Goal: Information Seeking & Learning: Learn about a topic

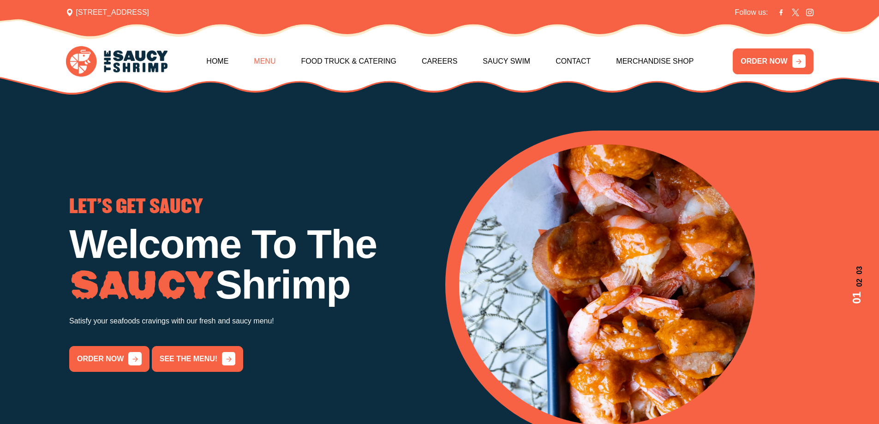
click at [258, 61] on link "Menu" at bounding box center [265, 62] width 22 height 40
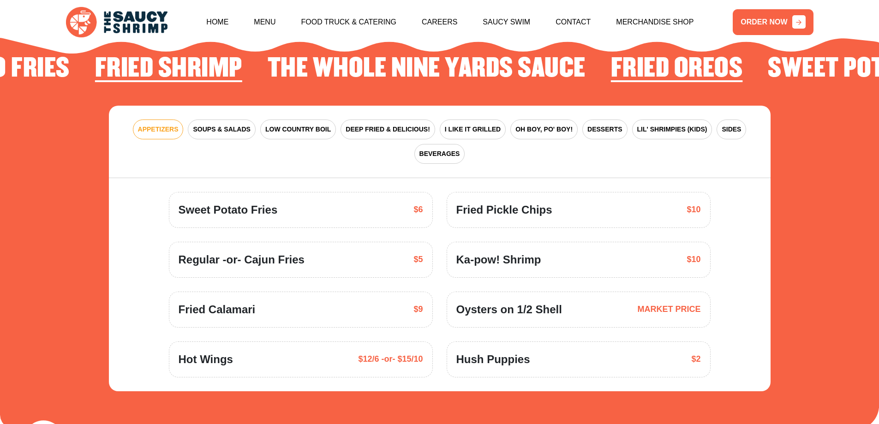
scroll to position [1402, 0]
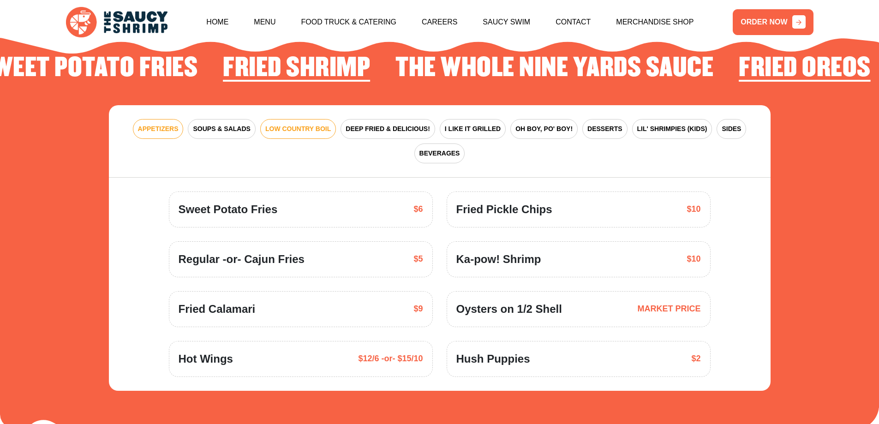
click at [305, 123] on button "LOW COUNTRY BOIL" at bounding box center [298, 129] width 76 height 20
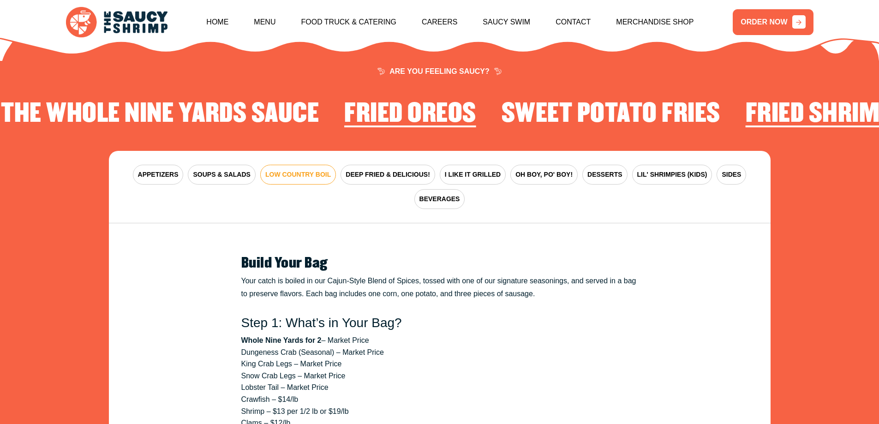
scroll to position [1356, 0]
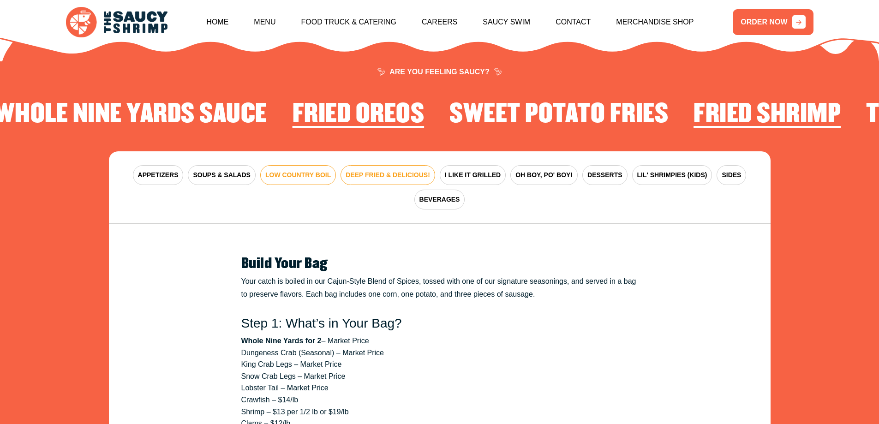
click at [381, 170] on span "DEEP FRIED & DELICIOUS!" at bounding box center [388, 175] width 84 height 10
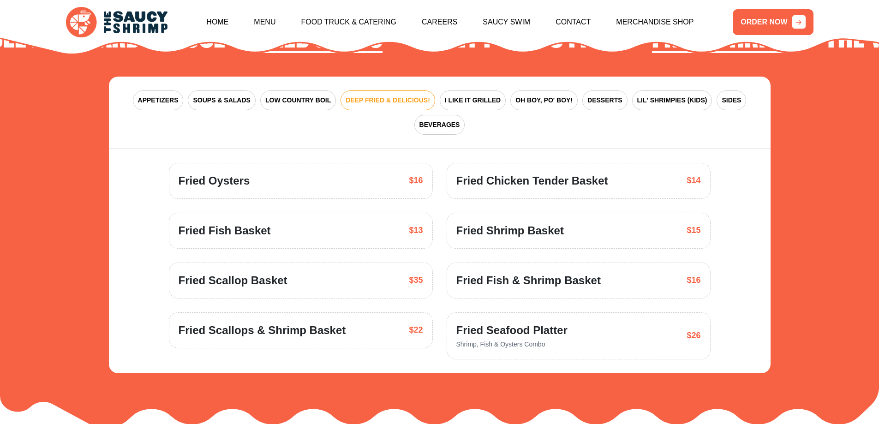
scroll to position [1448, 0]
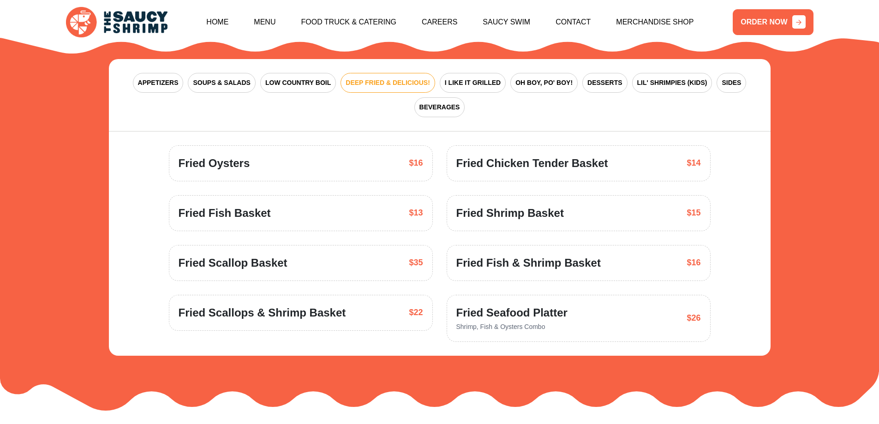
click at [293, 205] on div "Fried Fish Basket $13" at bounding box center [301, 213] width 245 height 17
drag, startPoint x: 169, startPoint y: 199, endPoint x: 288, endPoint y: 204, distance: 119.2
click at [288, 204] on div "Fried Fish Basket $13" at bounding box center [301, 213] width 264 height 36
click at [298, 205] on div "Fried Fish Basket $13" at bounding box center [301, 213] width 245 height 17
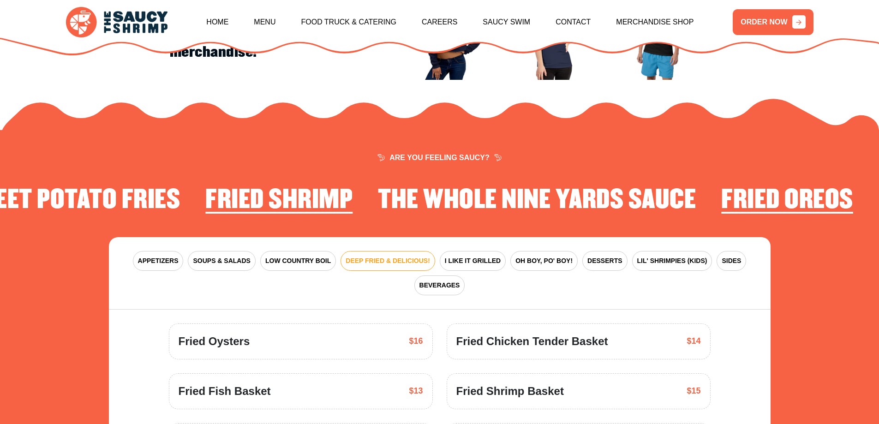
scroll to position [1263, 0]
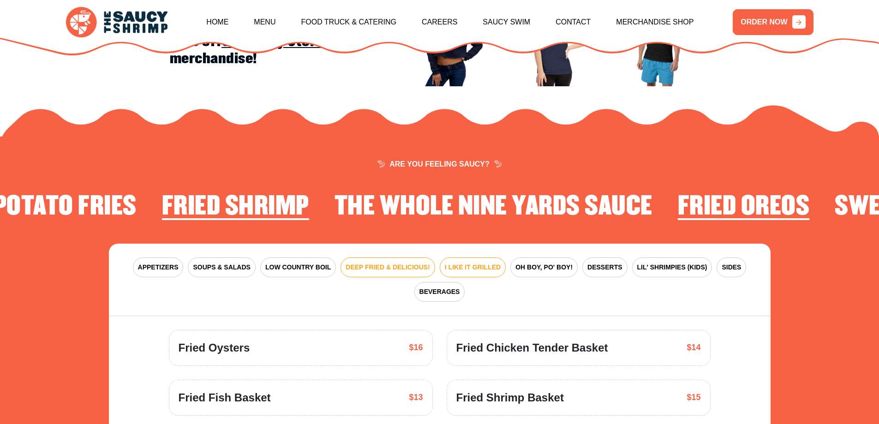
click at [475, 263] on span "I LIKE IT GRILLED" at bounding box center [473, 268] width 56 height 10
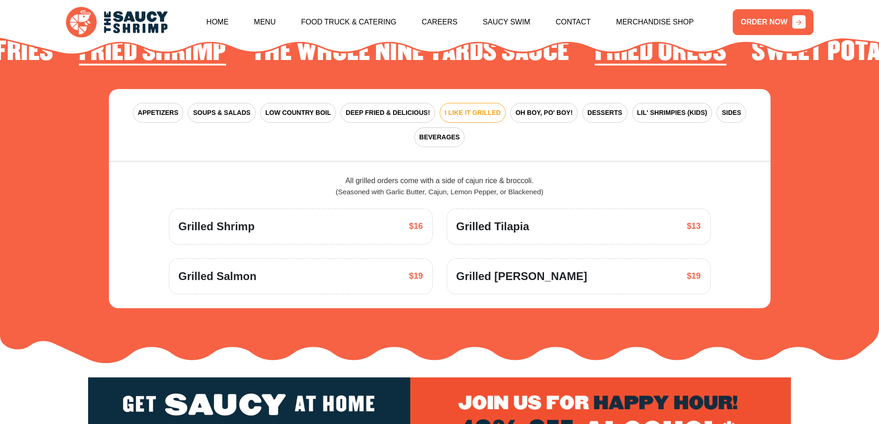
scroll to position [1402, 0]
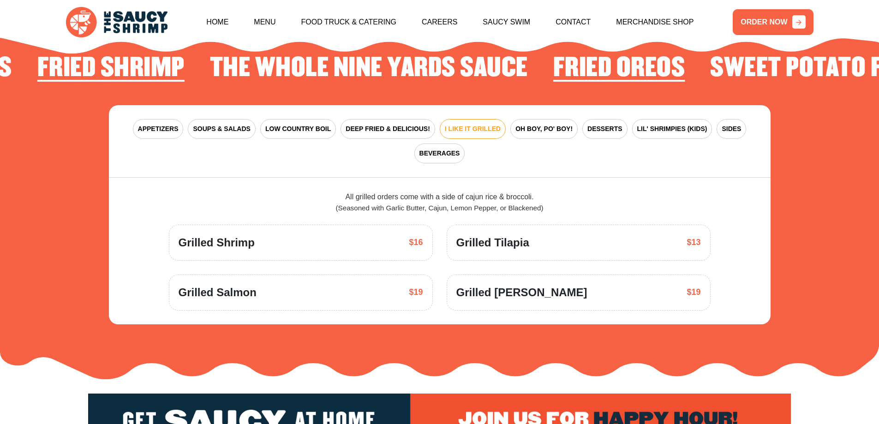
click at [533, 126] on button "OH BOY, PO' BOY!" at bounding box center [543, 129] width 67 height 20
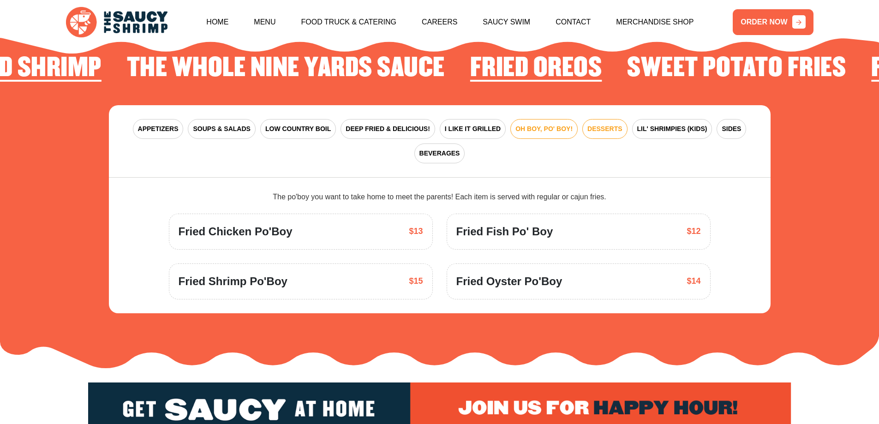
click at [609, 119] on button "DESSERTS" at bounding box center [604, 129] width 45 height 20
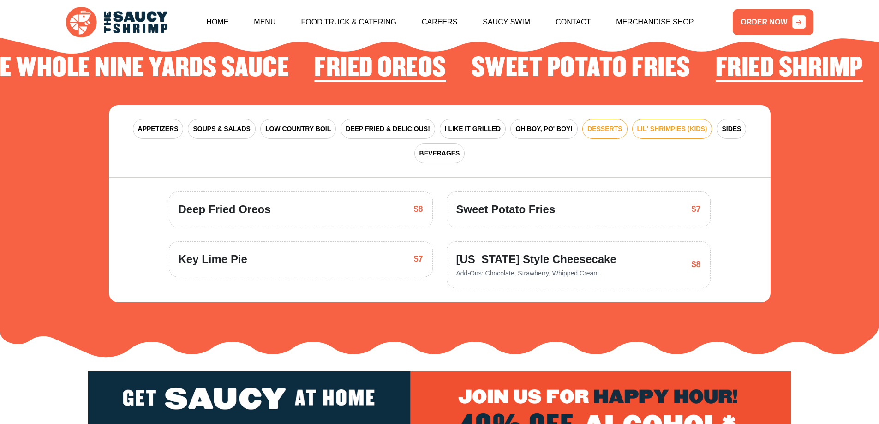
click at [662, 121] on button "LIL' SHRIMPIES (KIDS)" at bounding box center [672, 129] width 80 height 20
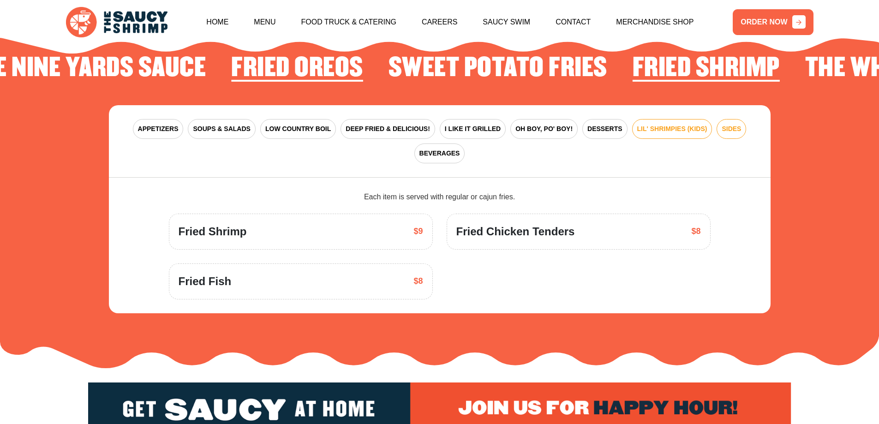
click at [738, 124] on span "SIDES" at bounding box center [731, 129] width 19 height 10
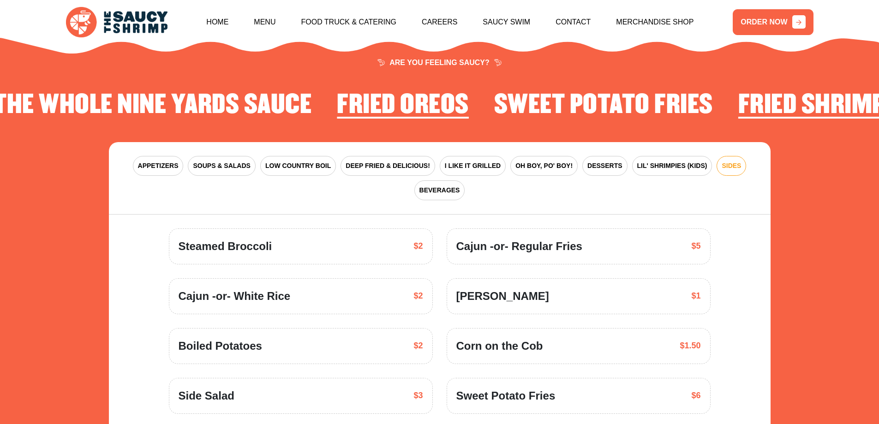
scroll to position [1349, 0]
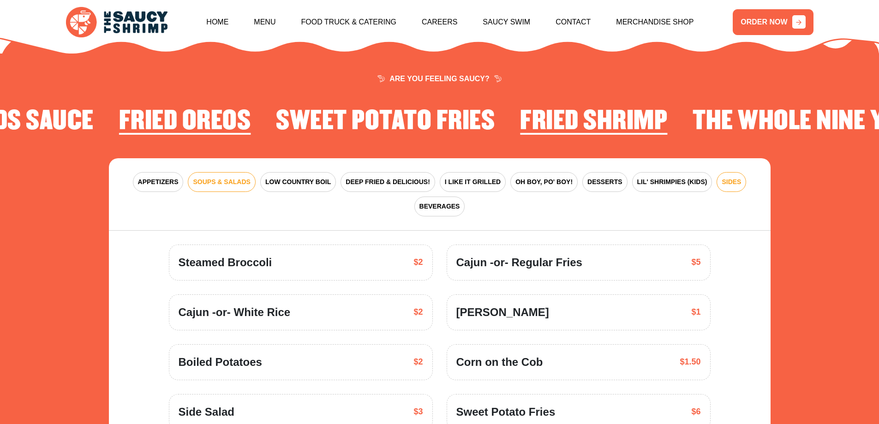
click at [242, 177] on span "SOUPS & SALADS" at bounding box center [221, 182] width 57 height 10
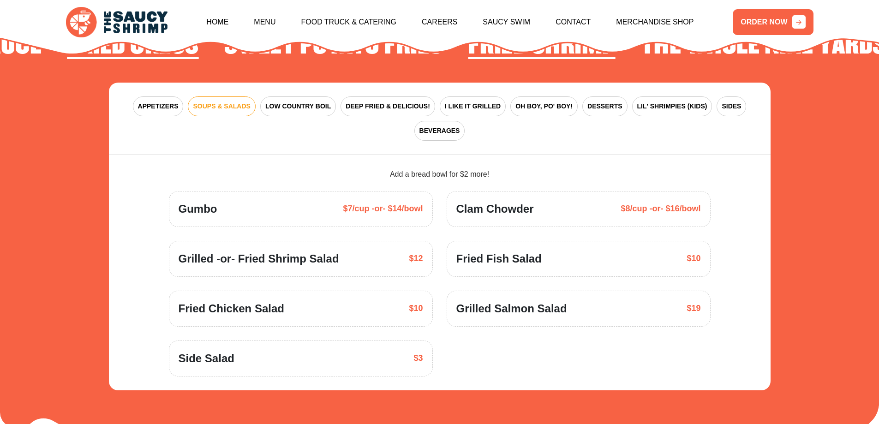
scroll to position [1441, 0]
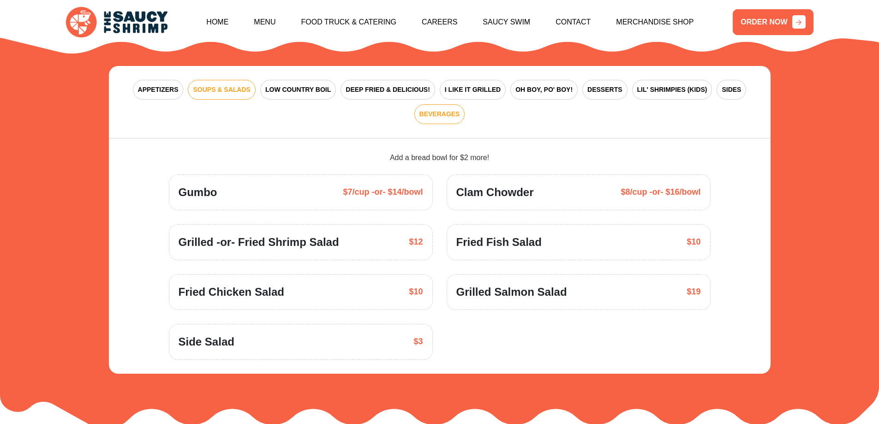
click at [420, 109] on span "BEVERAGES" at bounding box center [440, 114] width 41 height 10
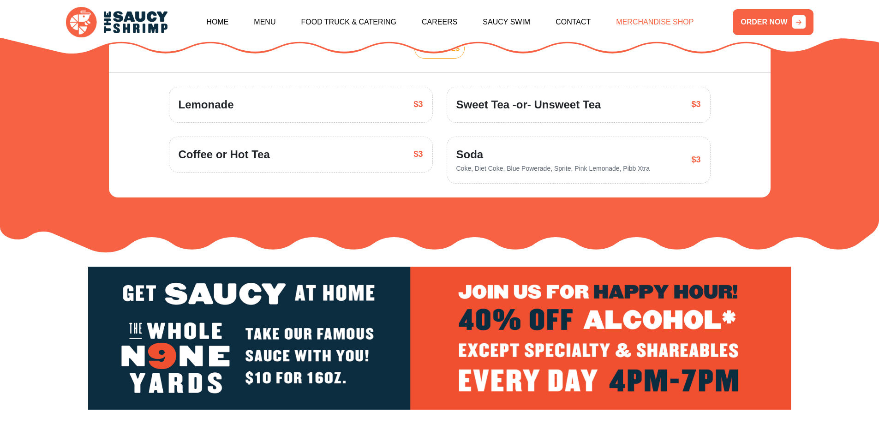
scroll to position [1487, 0]
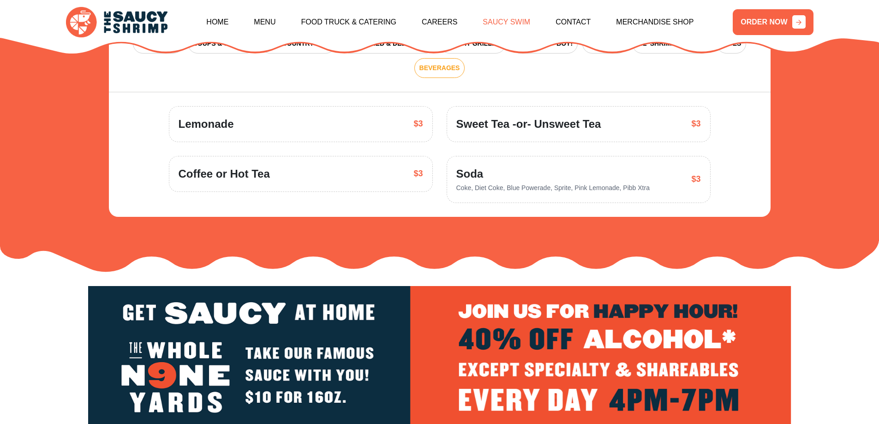
click at [523, 20] on link "Saucy Swim" at bounding box center [507, 22] width 48 height 40
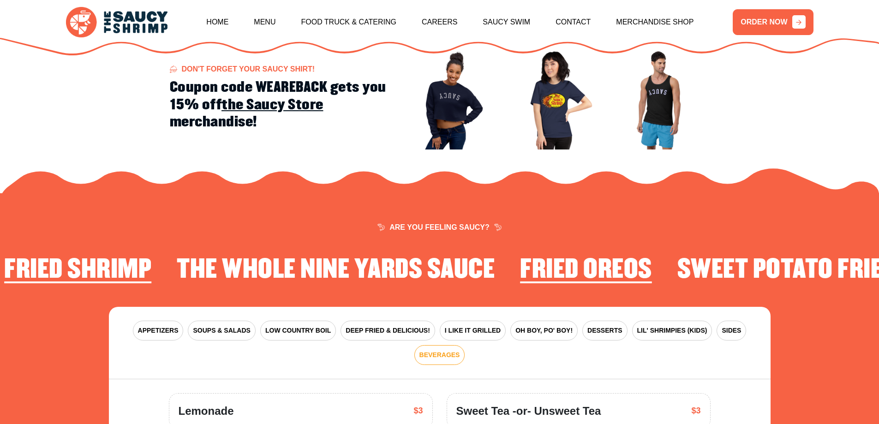
scroll to position [1385, 0]
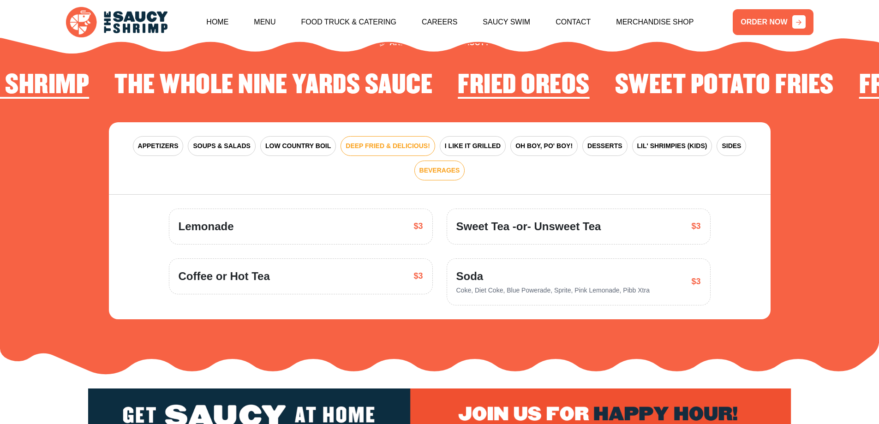
click at [358, 141] on span "DEEP FRIED & DELICIOUS!" at bounding box center [388, 146] width 84 height 10
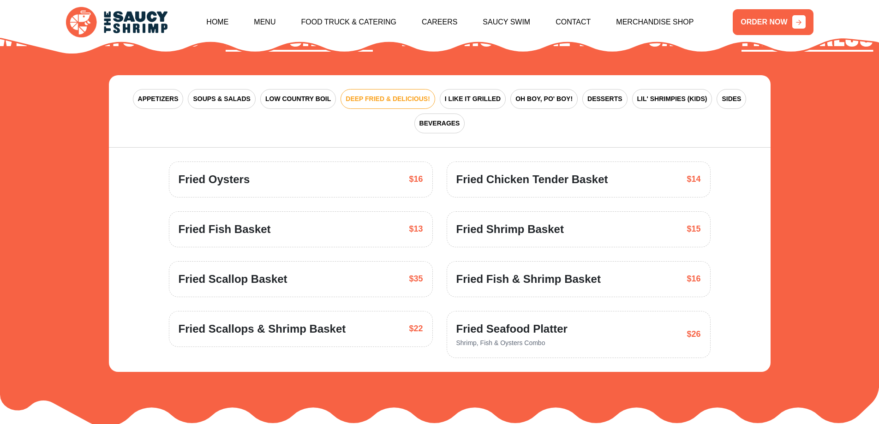
scroll to position [1431, 0]
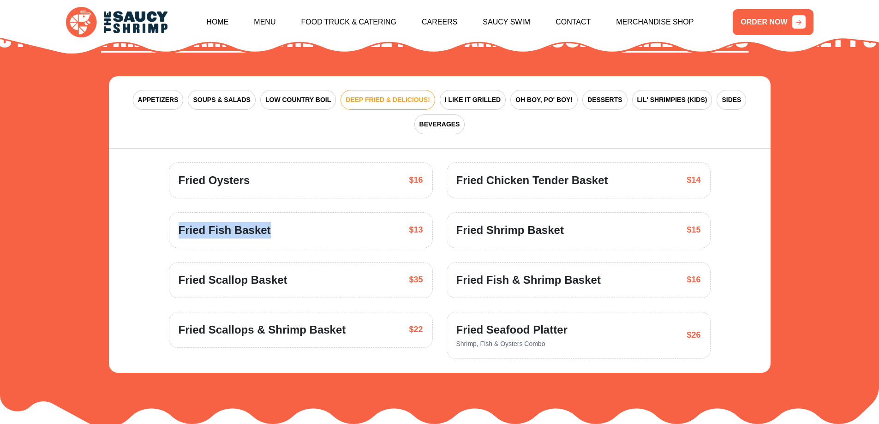
drag, startPoint x: 176, startPoint y: 215, endPoint x: 274, endPoint y: 220, distance: 98.0
click at [274, 220] on div "Fried Fish Basket $13" at bounding box center [301, 230] width 264 height 36
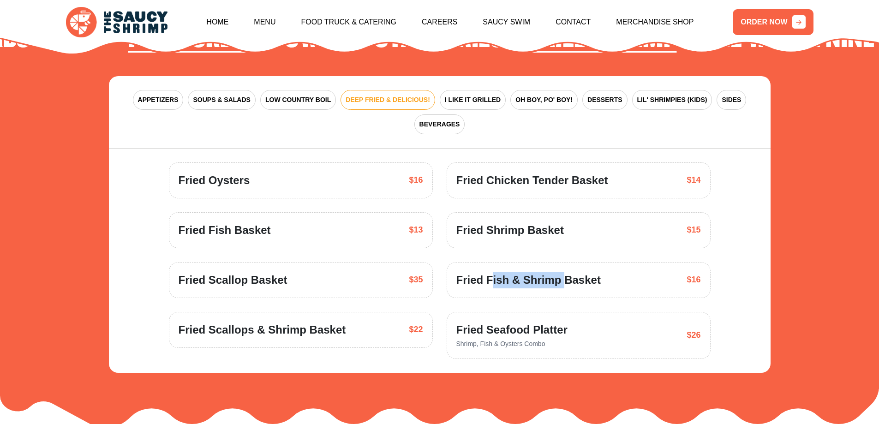
drag, startPoint x: 491, startPoint y: 268, endPoint x: 564, endPoint y: 272, distance: 72.6
click at [564, 272] on span "Fried Fish & Shrimp Basket" at bounding box center [528, 280] width 144 height 17
click at [492, 272] on span "Fried Fish & Shrimp Basket" at bounding box center [528, 280] width 144 height 17
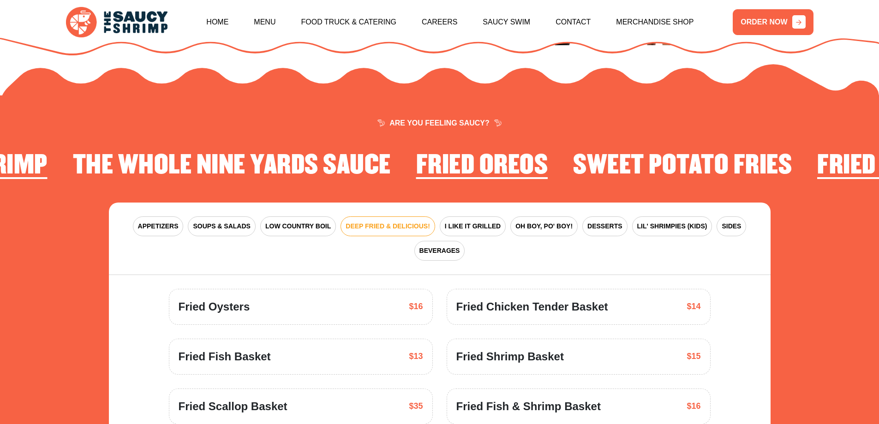
scroll to position [1338, 0]
